Goal: Transaction & Acquisition: Purchase product/service

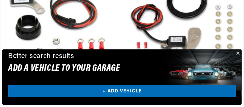
scroll to position [215, 0]
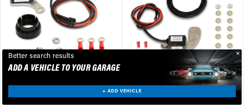
click at [238, 58] on button "Close" at bounding box center [236, 53] width 9 height 9
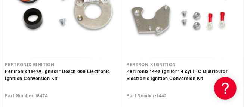
scroll to position [0, 0]
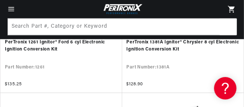
scroll to position [1259, 0]
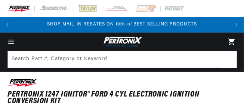
scroll to position [0, 7]
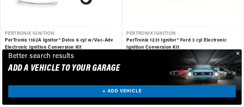
scroll to position [1757, 0]
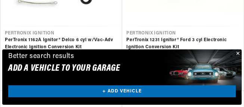
click at [237, 58] on button "Close" at bounding box center [236, 53] width 9 height 9
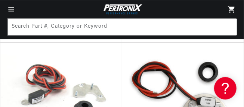
scroll to position [1991, 0]
